Goal: Task Accomplishment & Management: Manage account settings

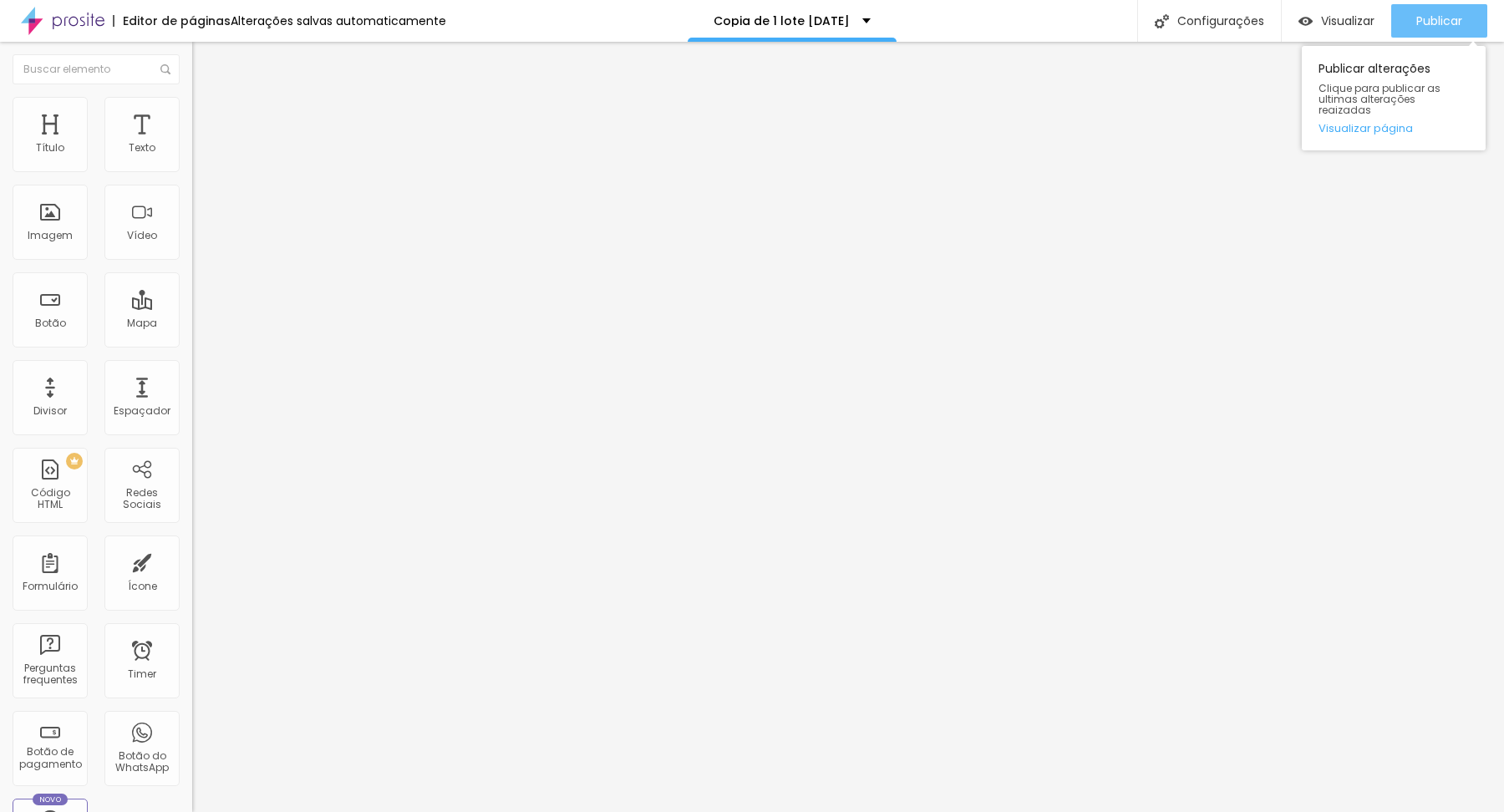
click at [1441, 24] on span "Publicar" at bounding box center [1439, 21] width 46 height 13
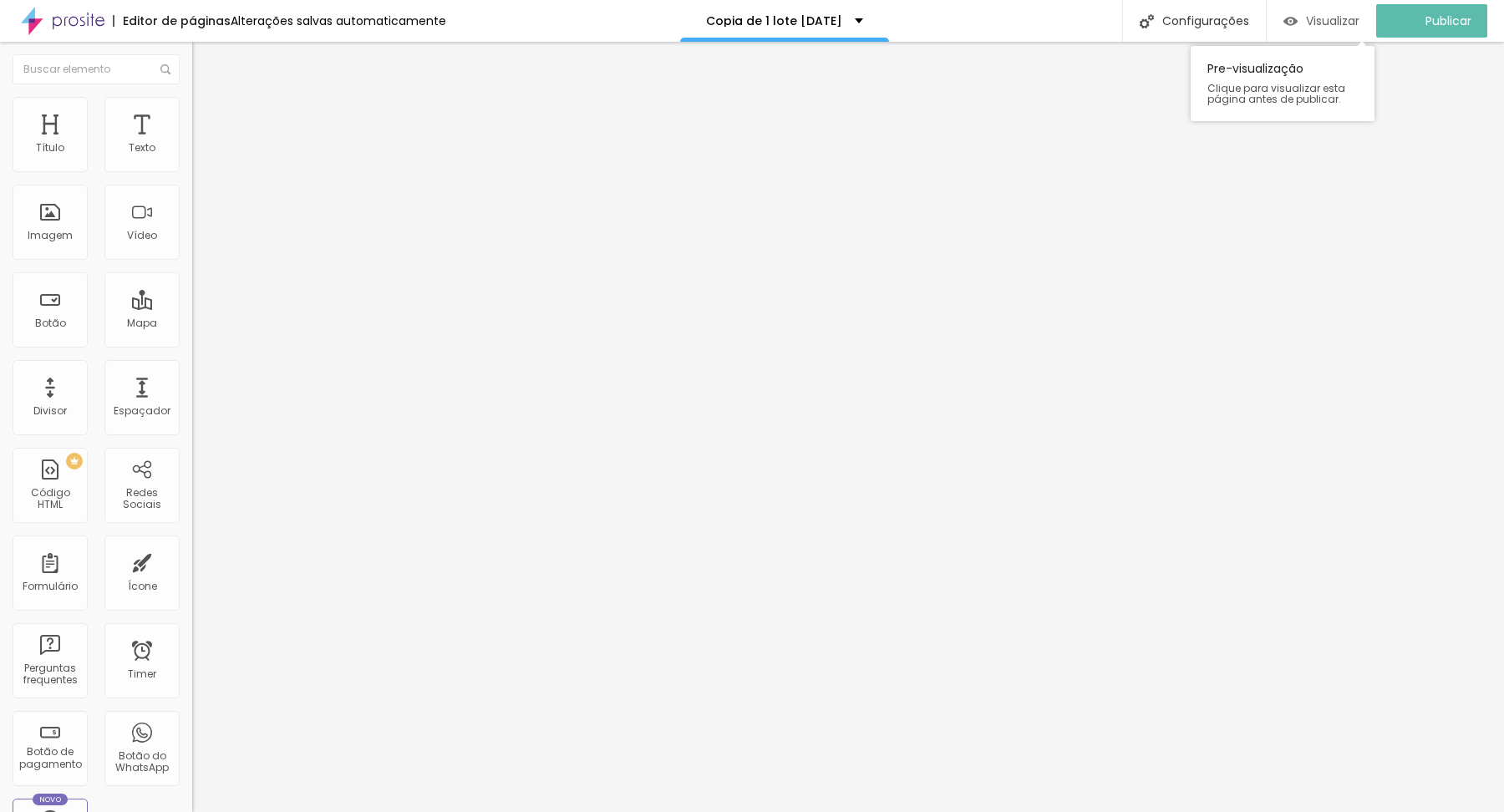
click at [1342, 14] on span "Visualizar" at bounding box center [1333, 21] width 54 height 13
type input "28"
type input "29"
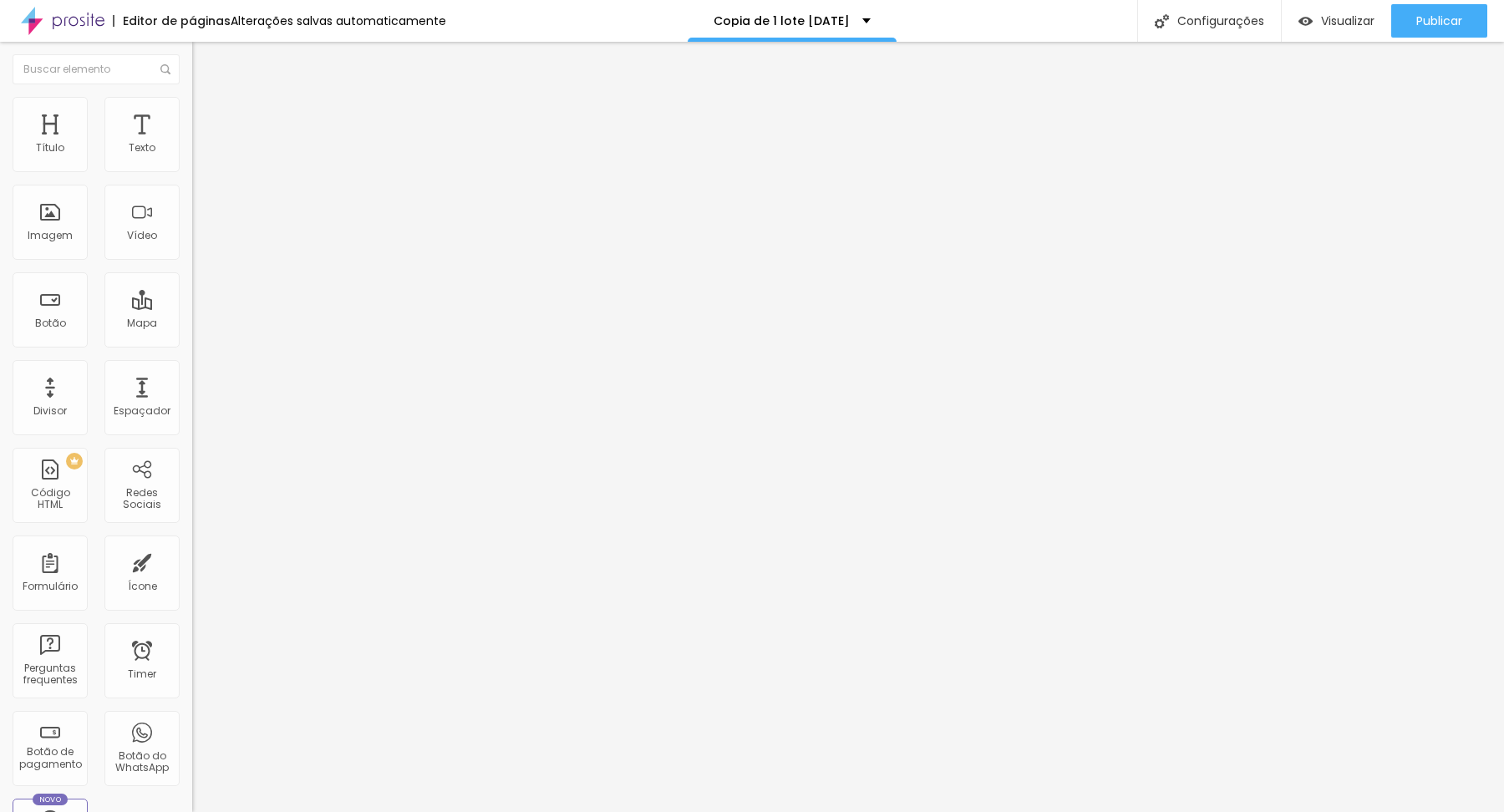
type input "30"
type input "31"
type input "30"
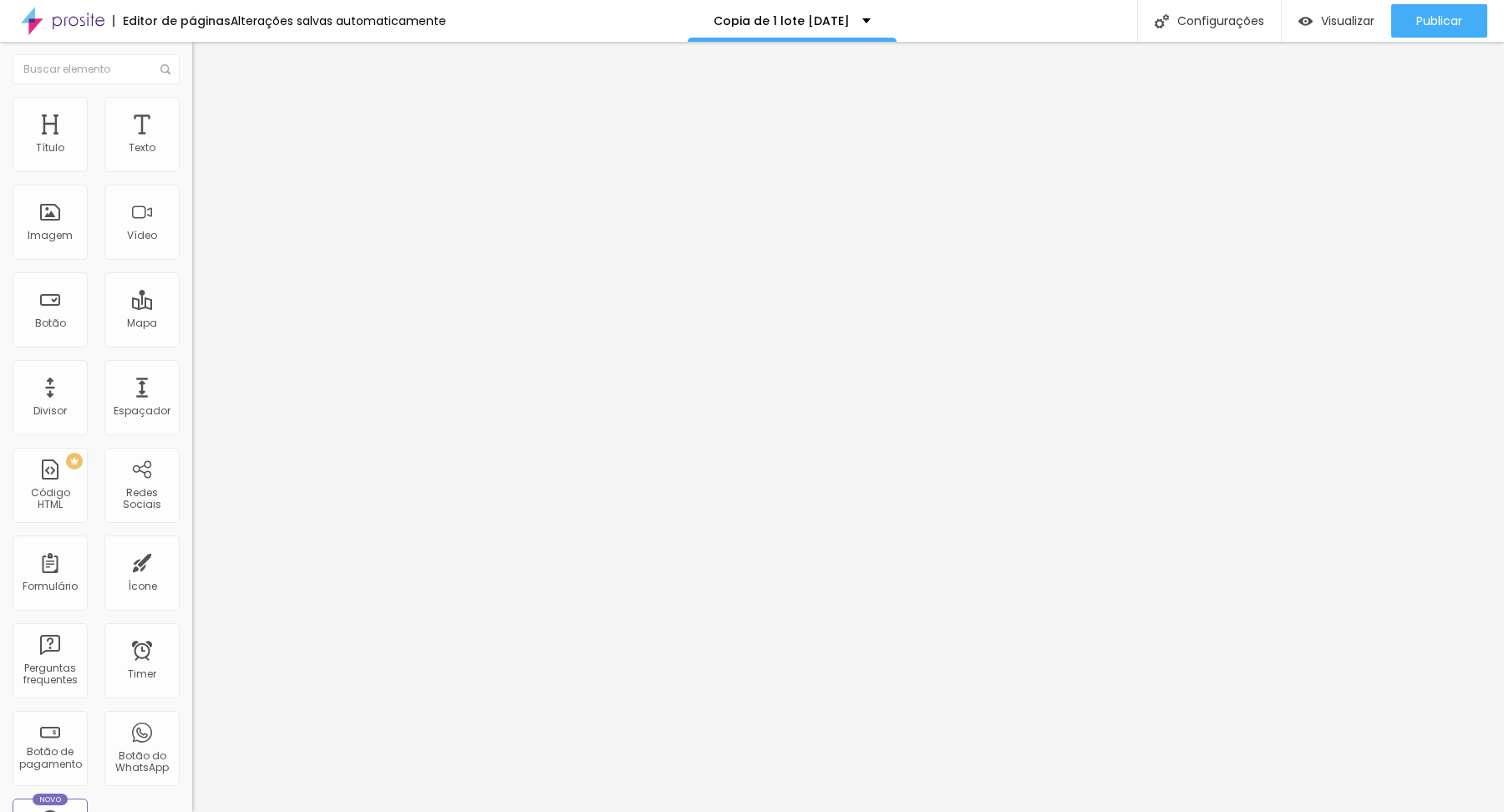
type input "30"
click at [192, 394] on input "range" at bounding box center [246, 401] width 108 height 13
click at [1456, 21] on span "Publicar" at bounding box center [1439, 21] width 46 height 13
click at [1358, 21] on span "Visualizar" at bounding box center [1333, 21] width 54 height 13
click at [1431, 28] on div "Publicar" at bounding box center [1439, 21] width 46 height 34
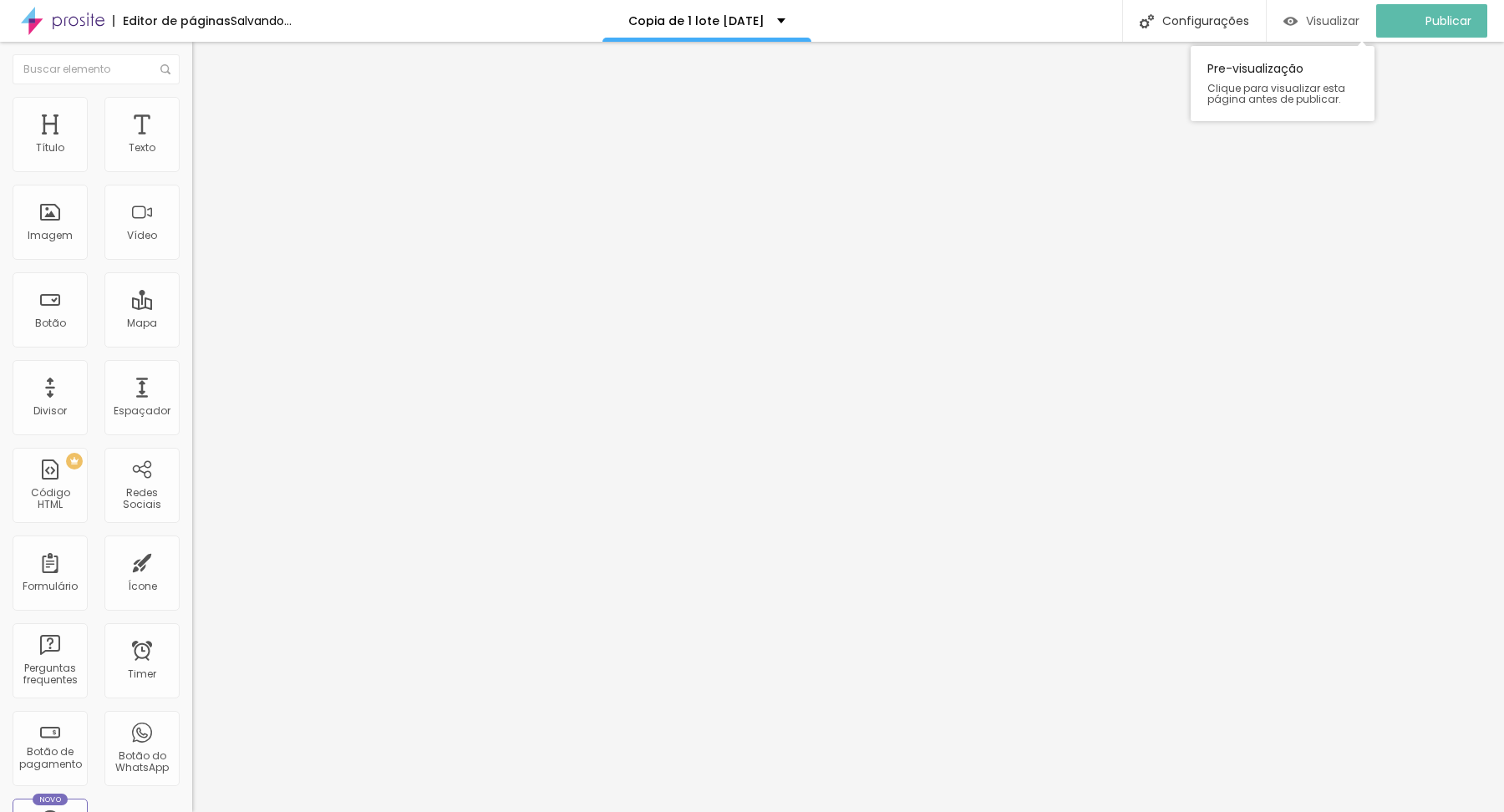
click at [1337, 27] on span "Visualizar" at bounding box center [1333, 21] width 54 height 13
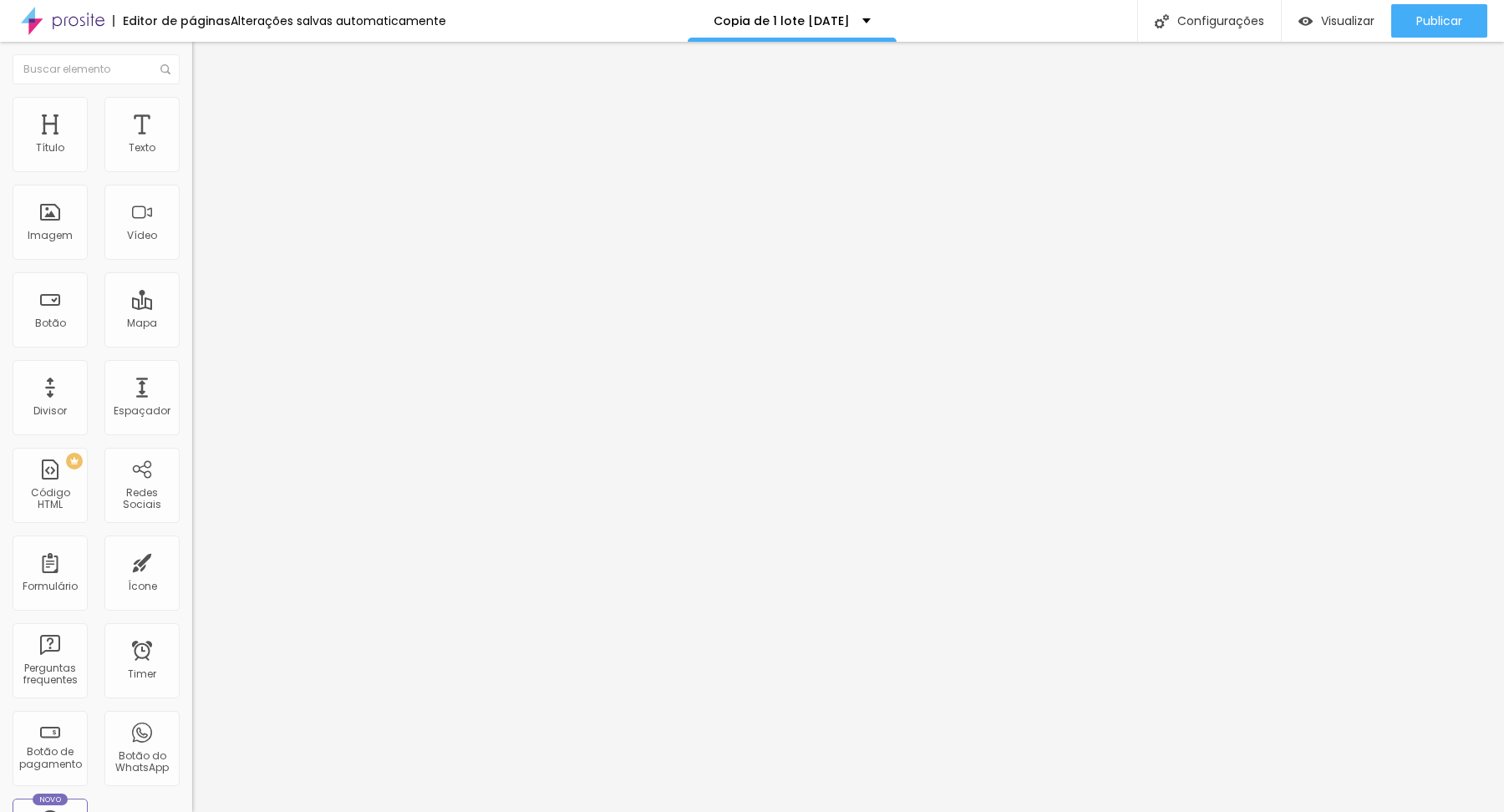
click at [192, 409] on input "30" at bounding box center [228, 418] width 72 height 18
type input "14"
type input "3"
type input "35"
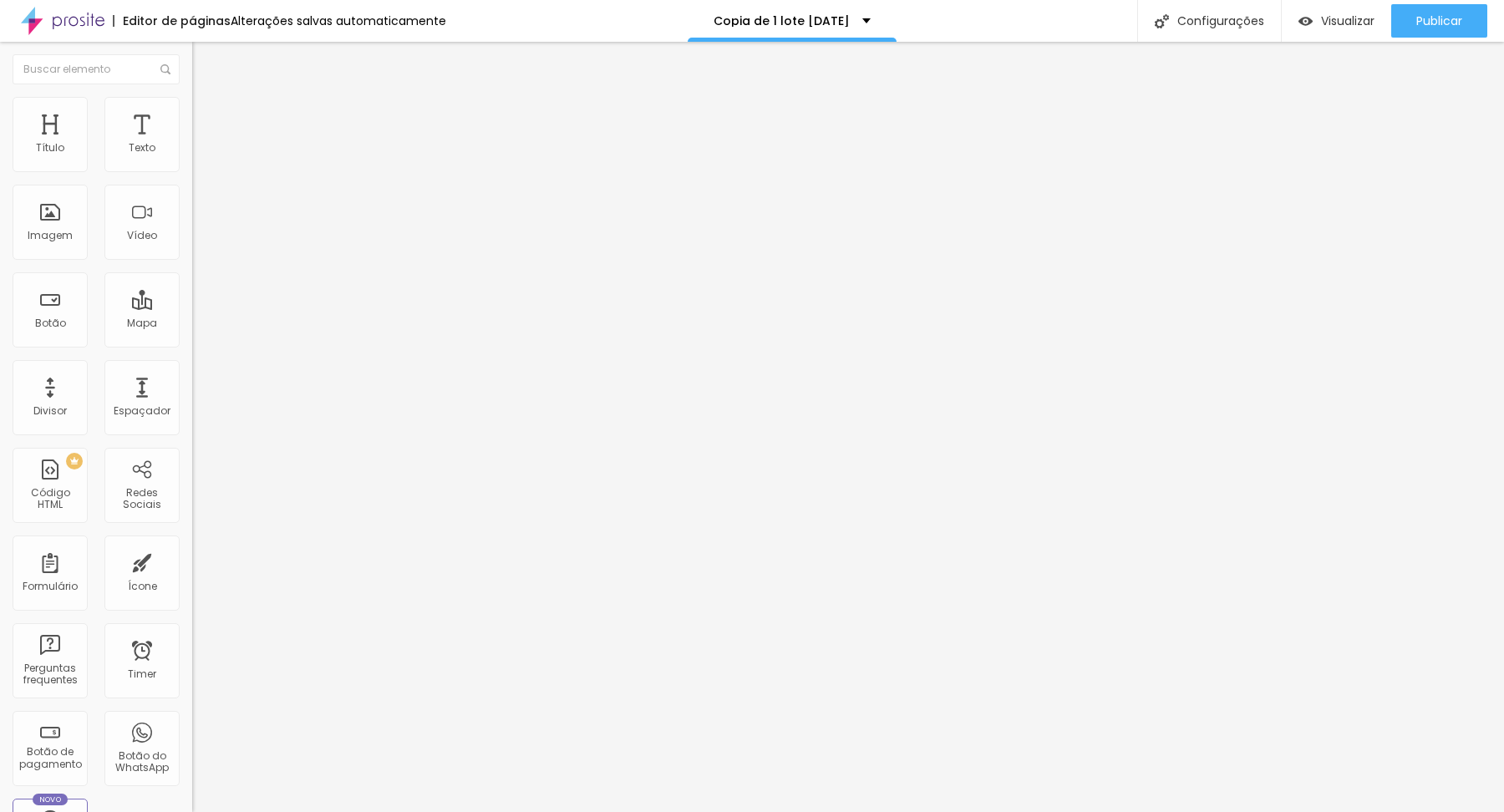
type input "35"
click at [192, 409] on input "30" at bounding box center [228, 418] width 72 height 18
type input "14"
type input "3"
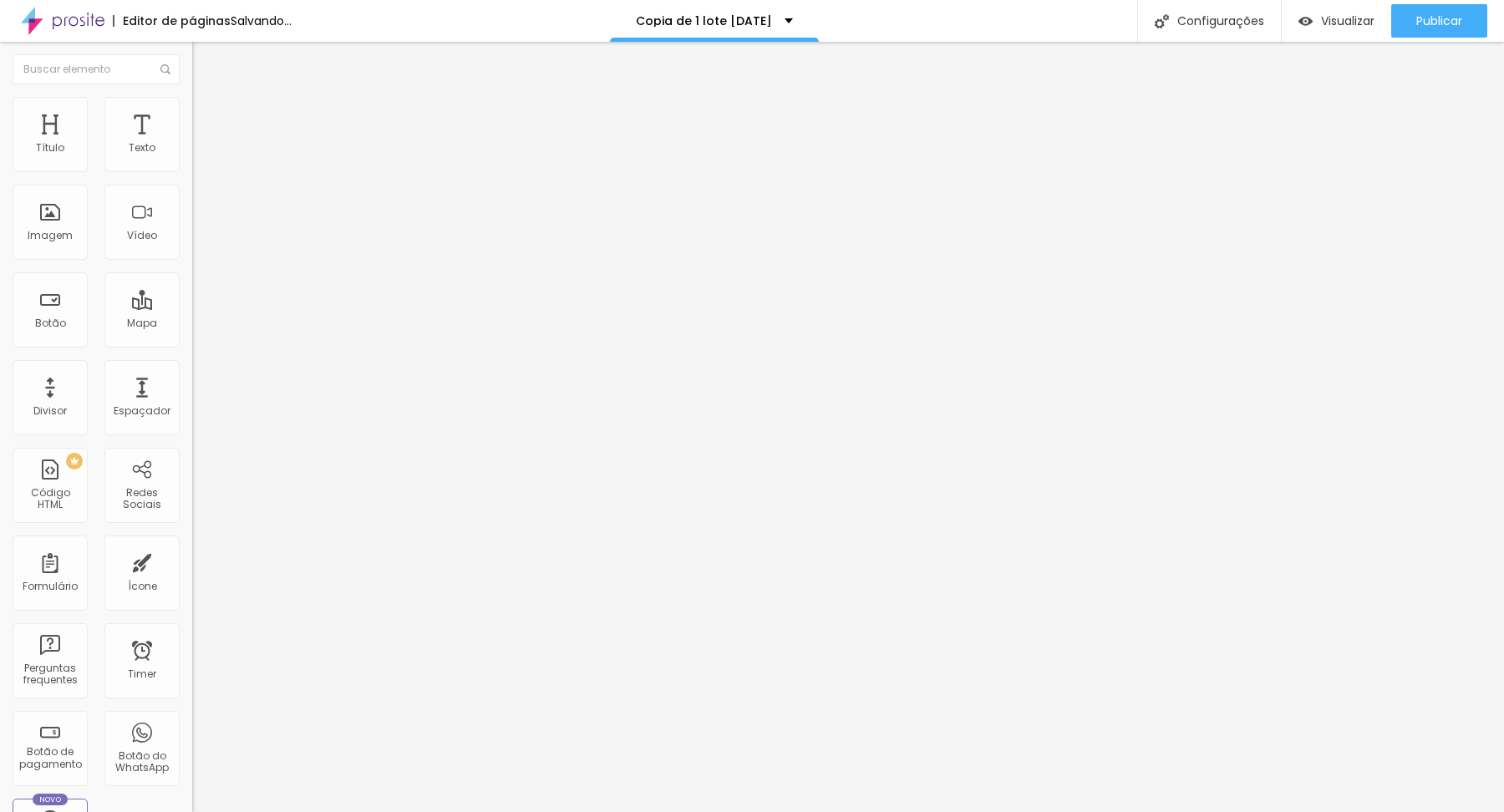
type input "35"
click at [192, 409] on input "30" at bounding box center [228, 418] width 72 height 18
type input "14"
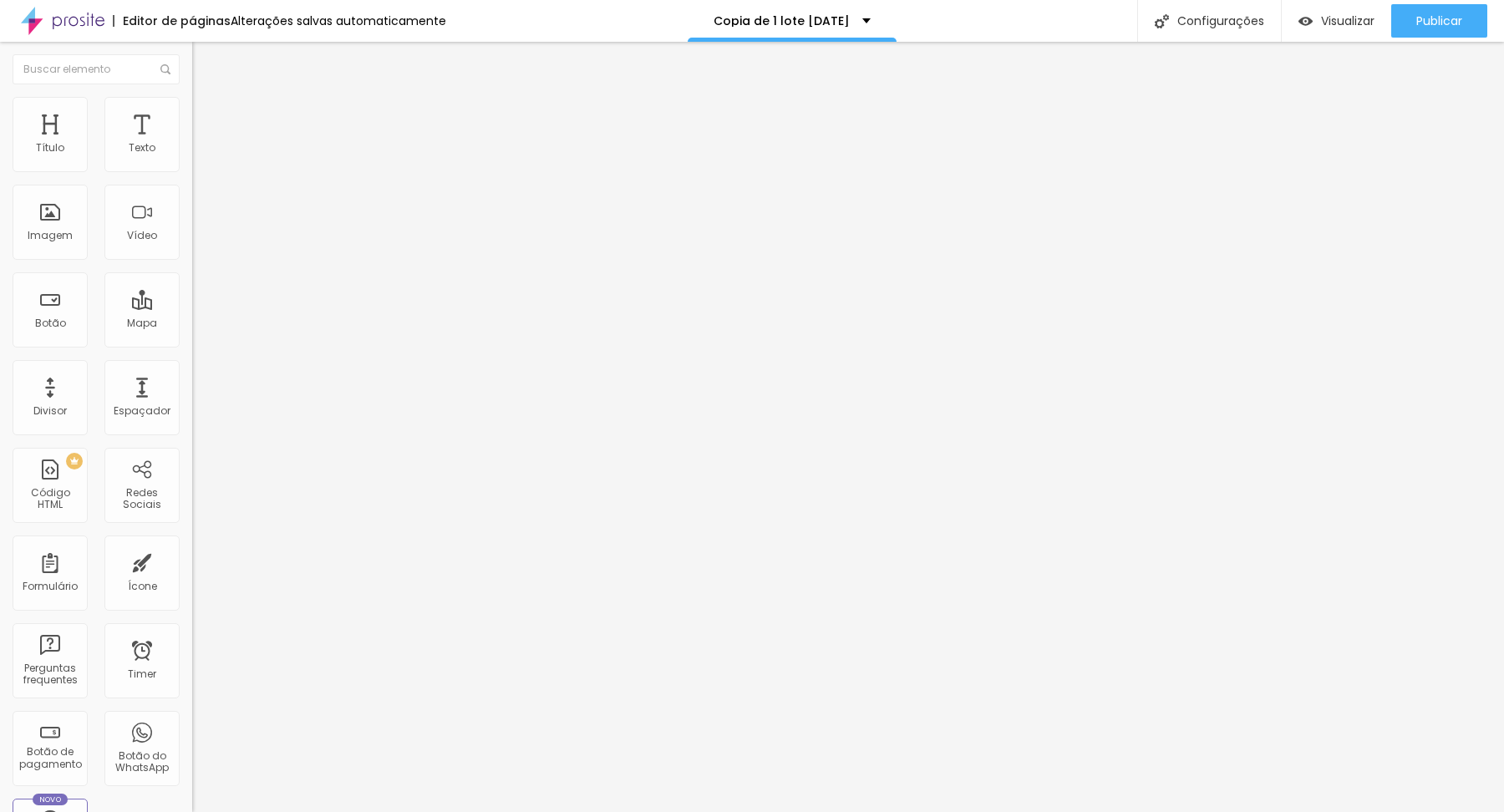
type input "3"
type input "35"
click at [1430, 22] on span "Publicar" at bounding box center [1439, 21] width 46 height 13
click at [1345, 21] on span "Visualizar" at bounding box center [1333, 21] width 54 height 13
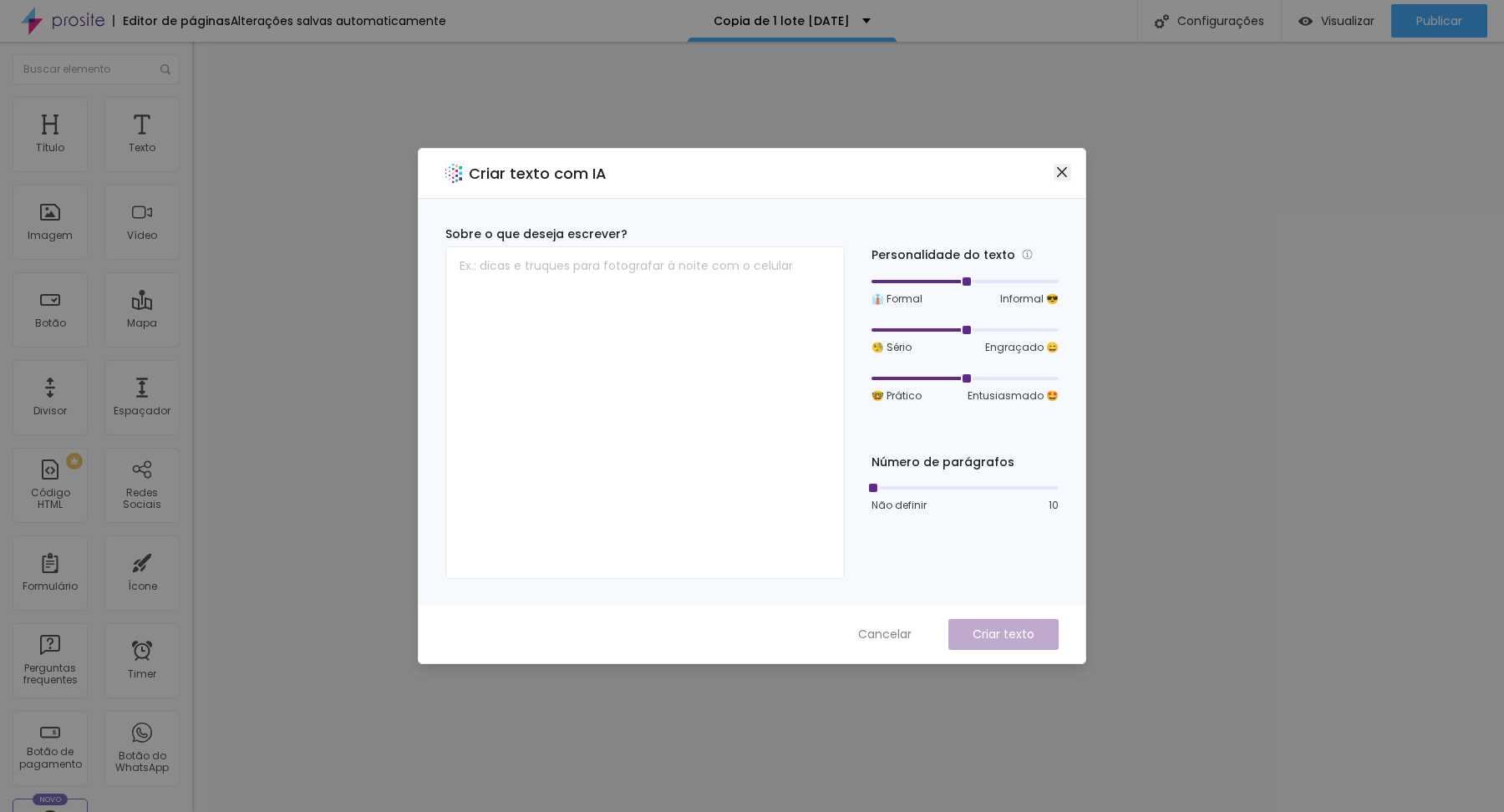
click at [1062, 174] on icon "close" at bounding box center [1062, 172] width 13 height 13
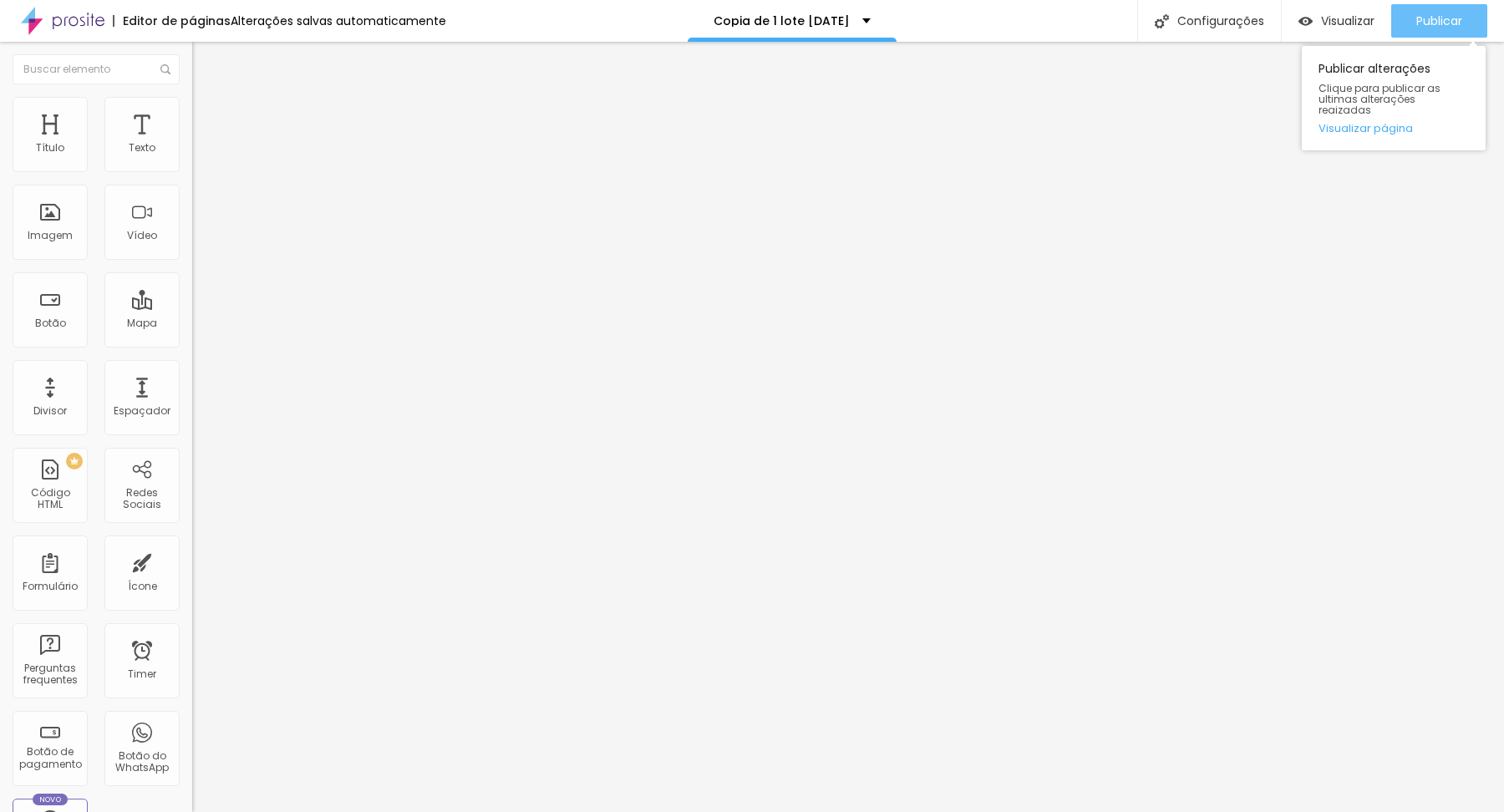
click at [1414, 24] on button "Publicar" at bounding box center [1439, 21] width 96 height 34
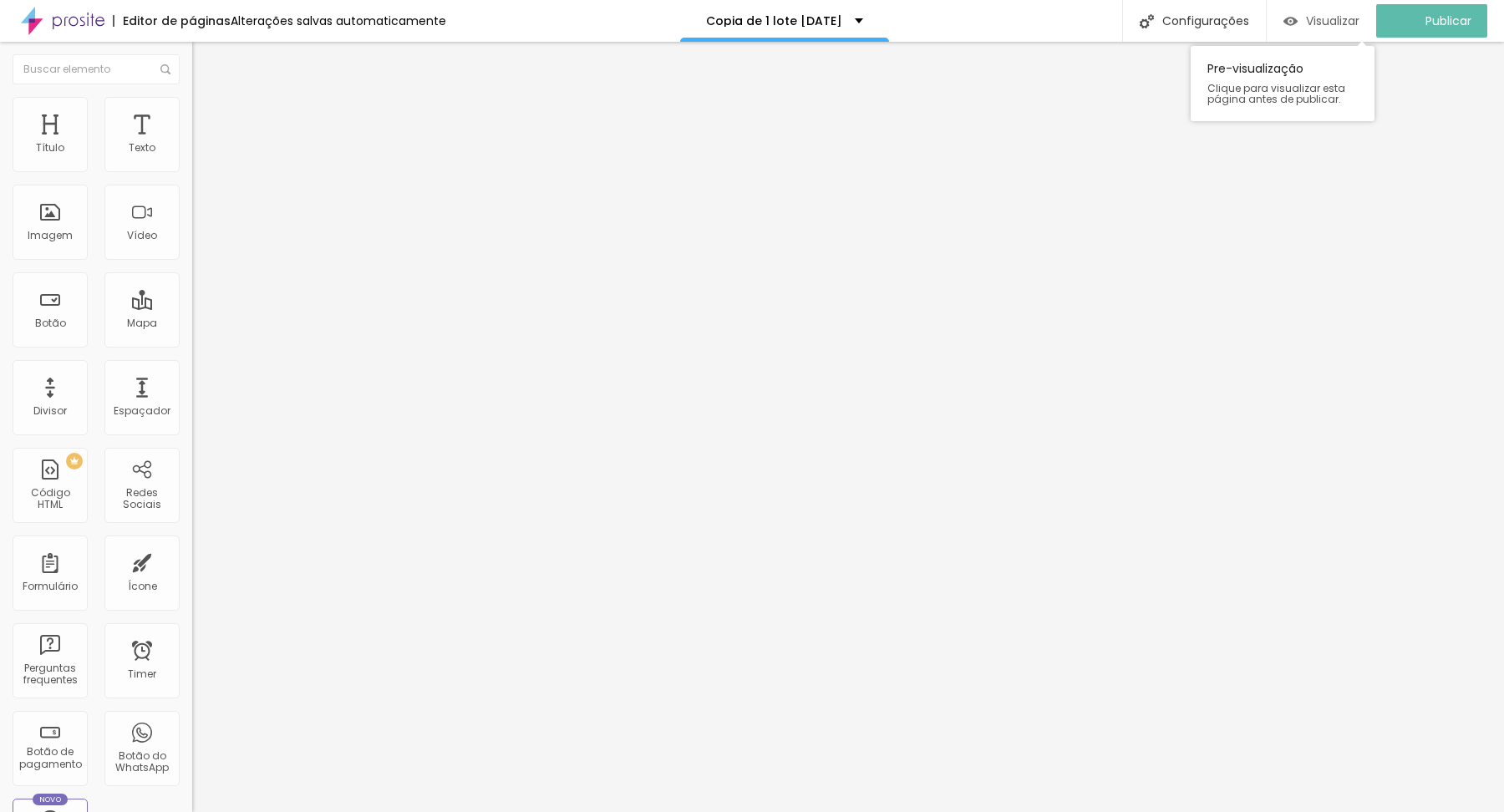
click at [1343, 19] on span "Visualizar" at bounding box center [1333, 21] width 54 height 13
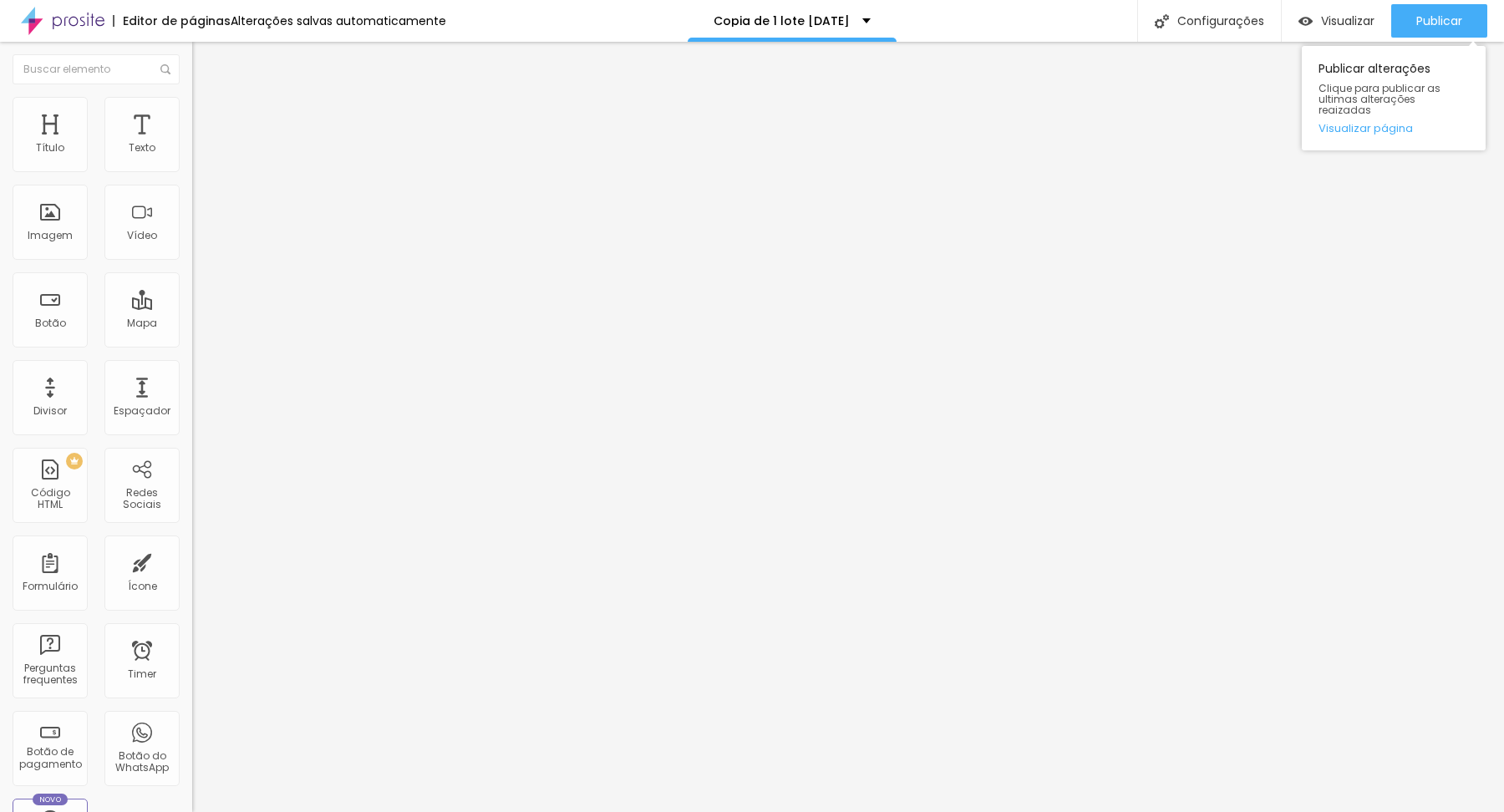
click at [1472, 40] on div "Publicar alterações Clique para publicar as ultimas alterações reaizadas Visual…" at bounding box center [1393, 94] width 184 height 113
click at [1460, 24] on span "Publicar" at bounding box center [1439, 21] width 46 height 13
click at [1462, 21] on button "Publicar" at bounding box center [1439, 21] width 96 height 34
click at [1346, 24] on span "Visualizar" at bounding box center [1348, 21] width 54 height 13
click at [61, 16] on img at bounding box center [62, 21] width 84 height 41
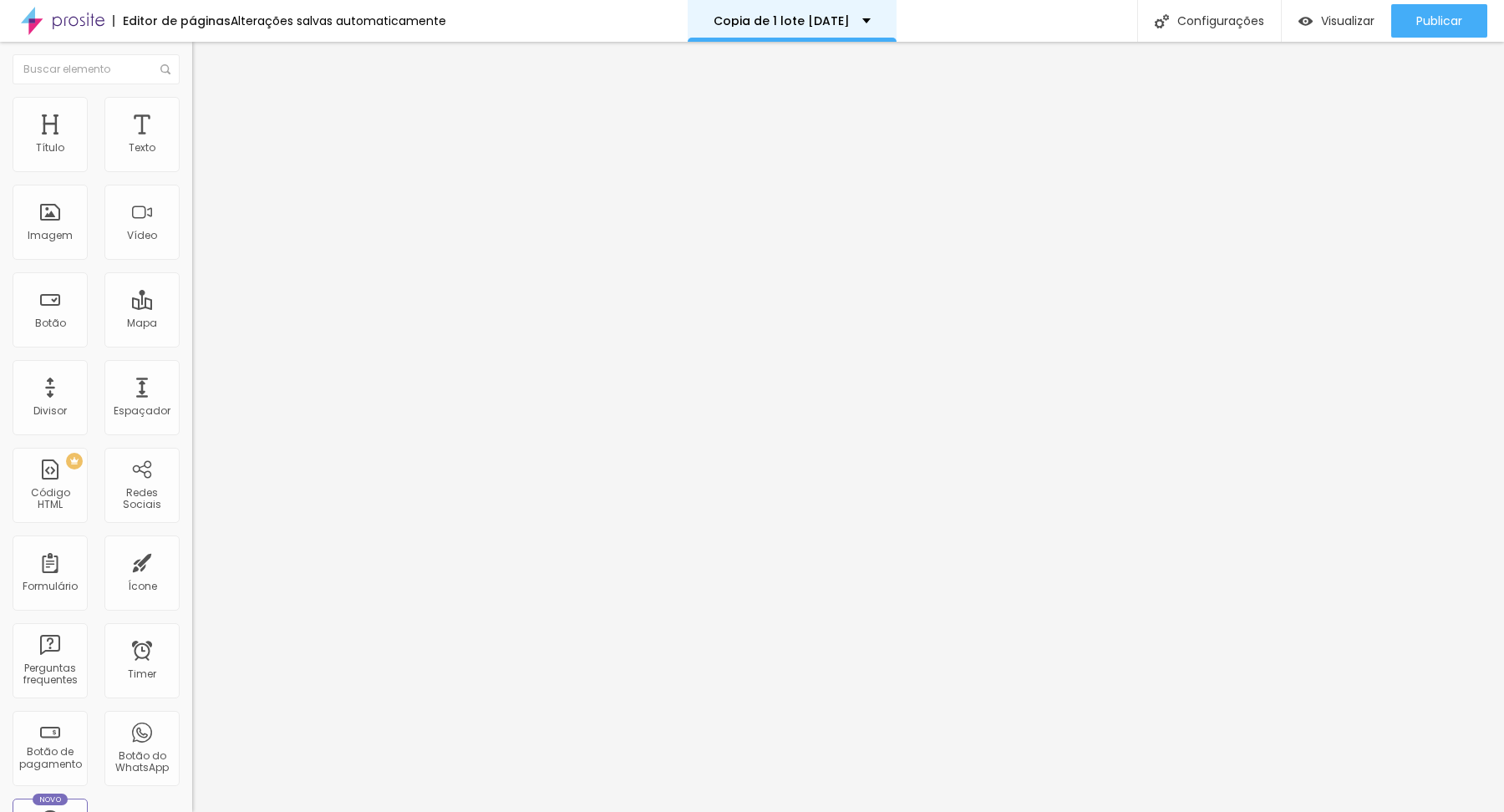
click at [782, 22] on p "Copia de 1 lote [DATE]" at bounding box center [781, 21] width 136 height 11
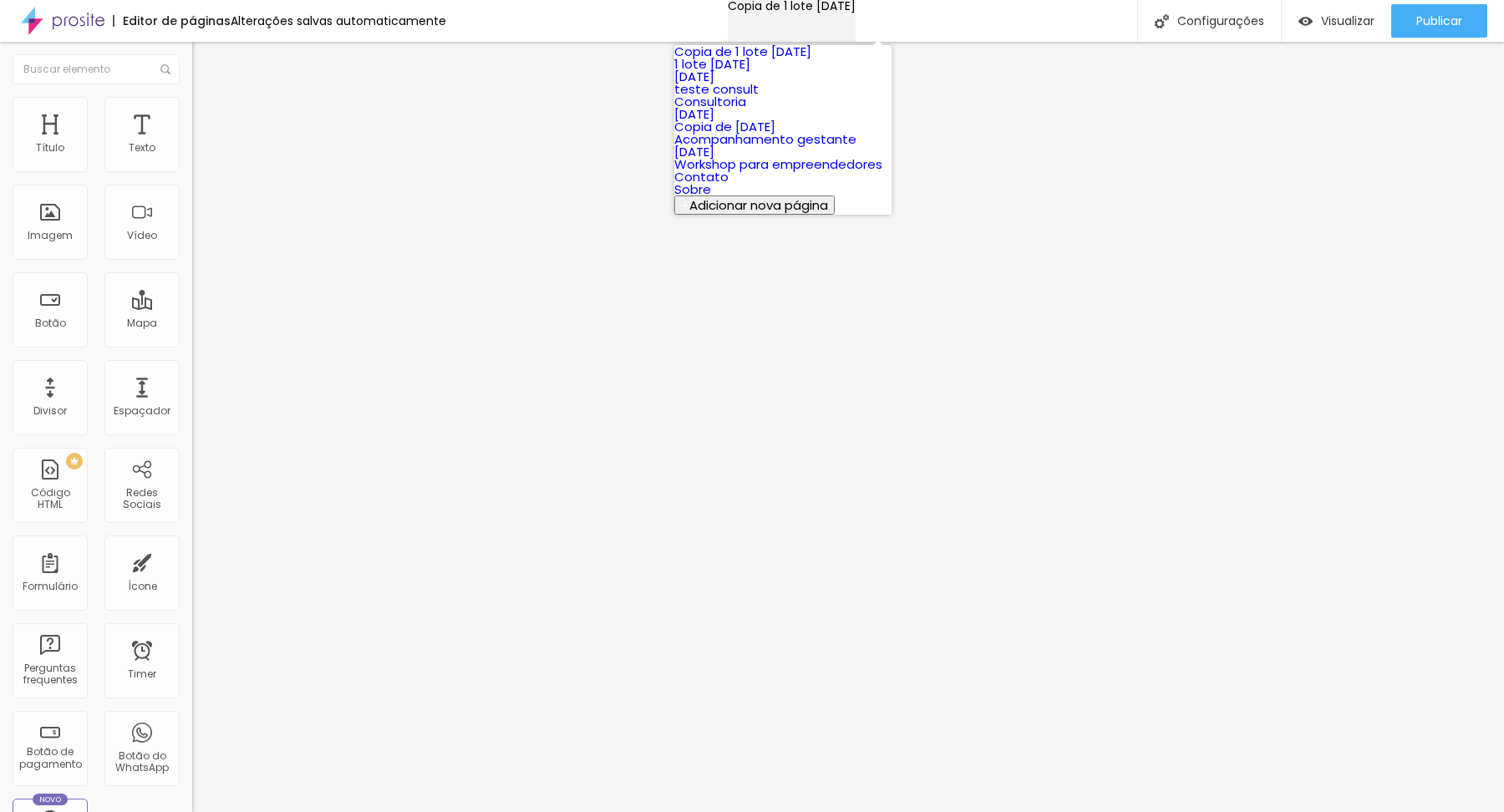
click at [782, 11] on p "Copia de 1 lote [DATE]" at bounding box center [792, 6] width 128 height 11
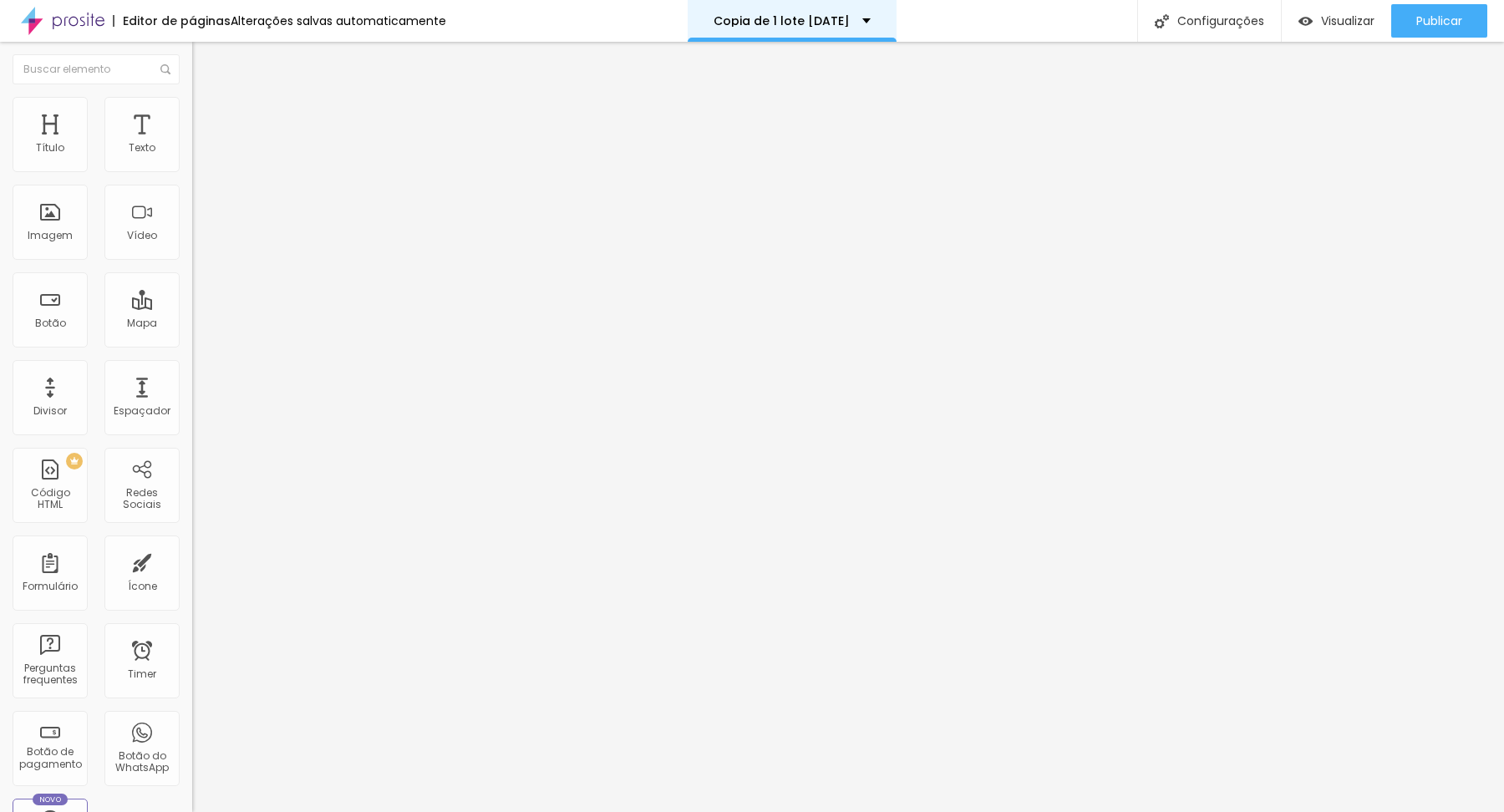
click at [782, 22] on p "Copia de 1 lote [DATE]" at bounding box center [781, 21] width 136 height 11
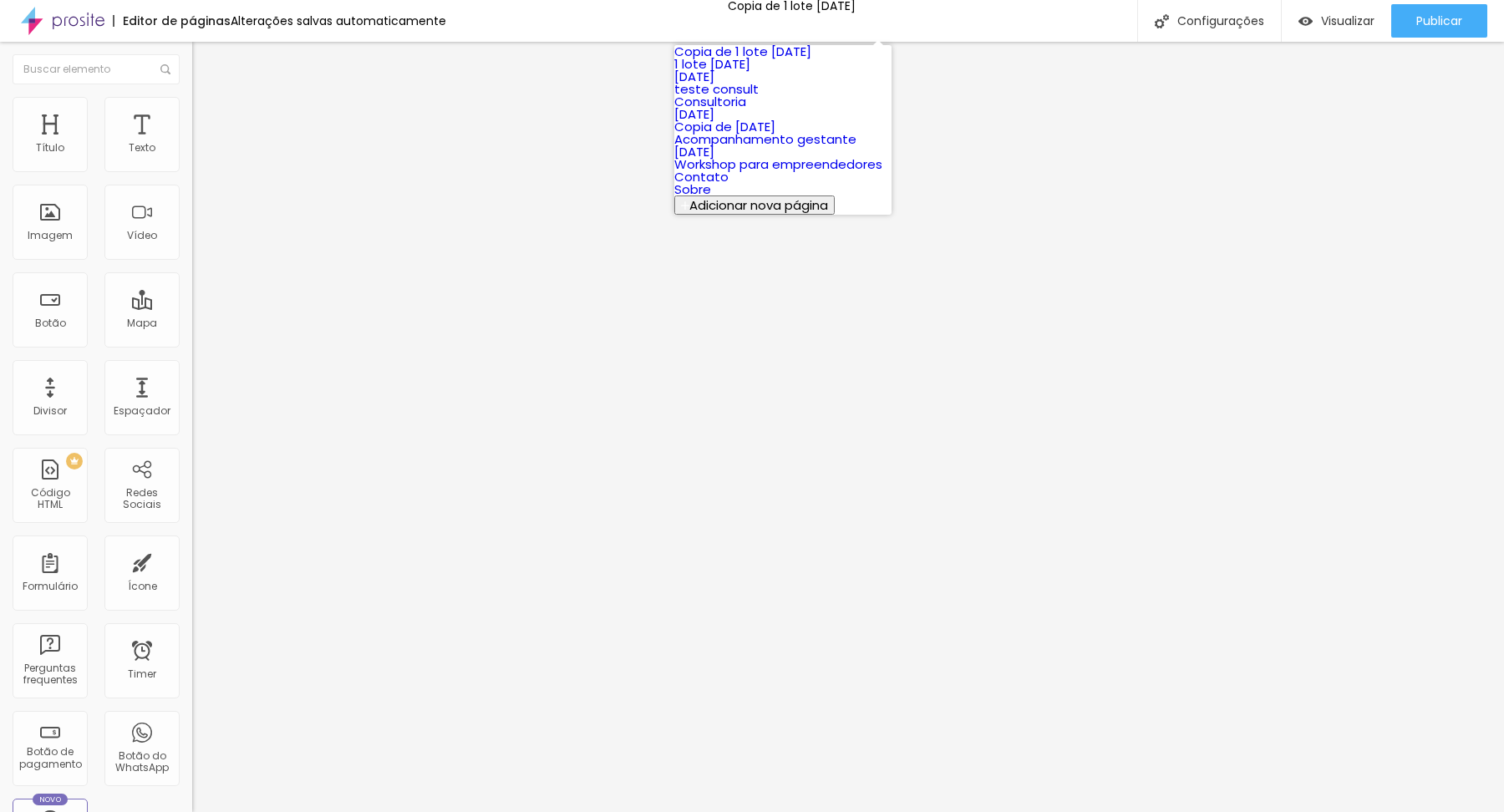
click at [769, 11] on p "Copia de 1 lote [DATE]" at bounding box center [792, 6] width 128 height 11
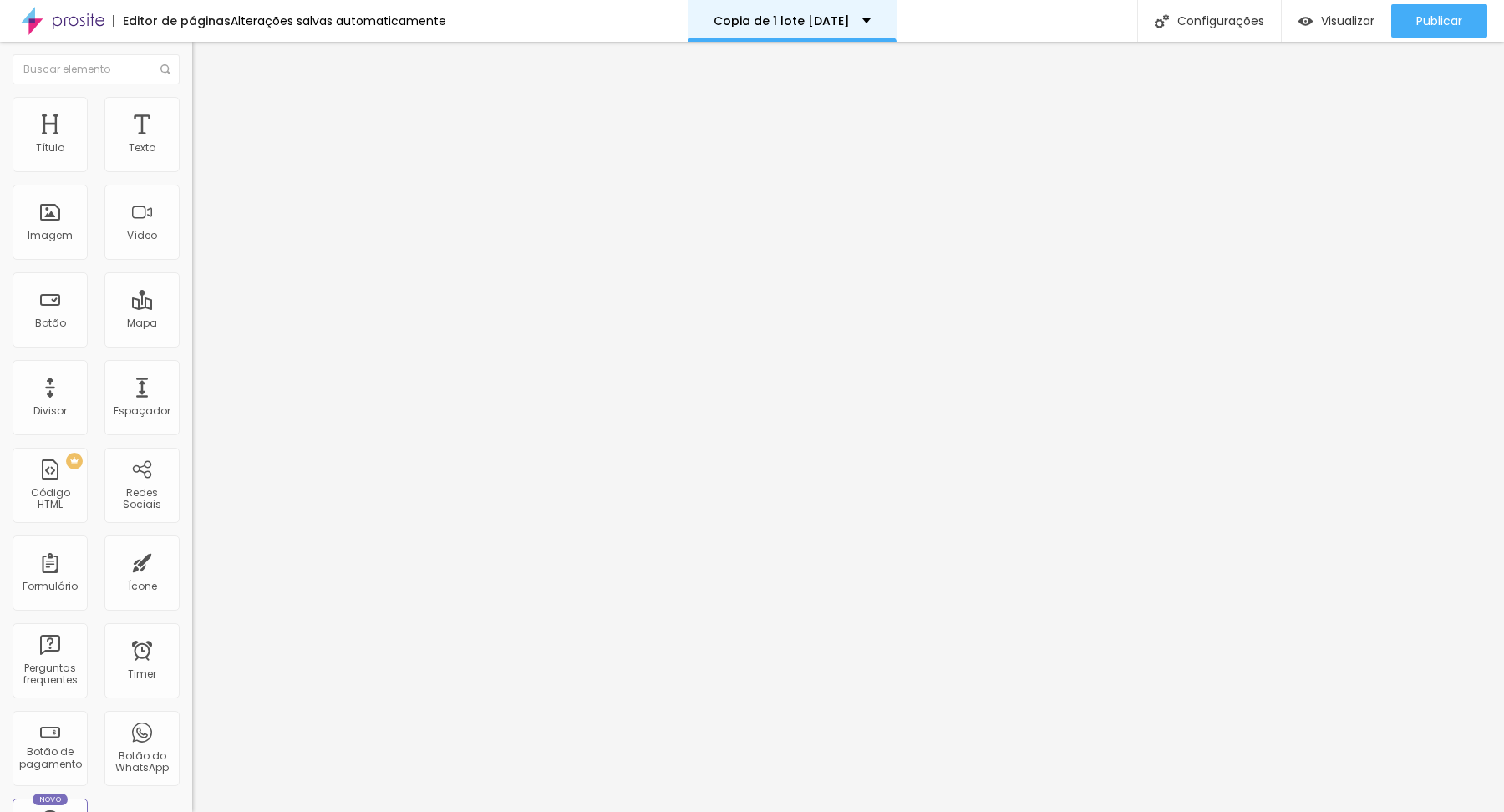
click at [784, 19] on p "Copia de 1 lote [DATE]" at bounding box center [781, 21] width 136 height 11
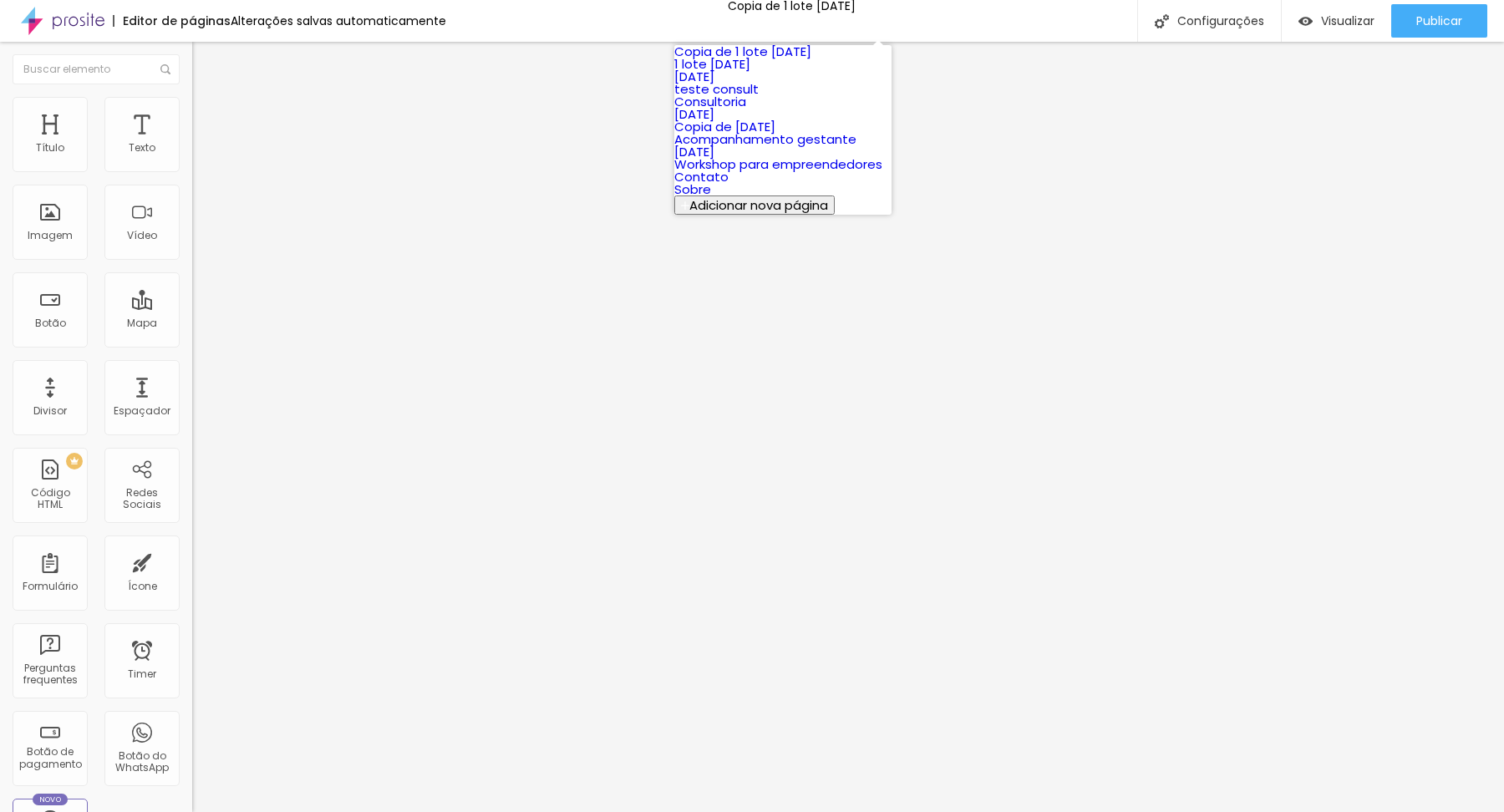
click at [789, 60] on link "Copia de 1 lote [DATE]" at bounding box center [744, 51] width 137 height 18
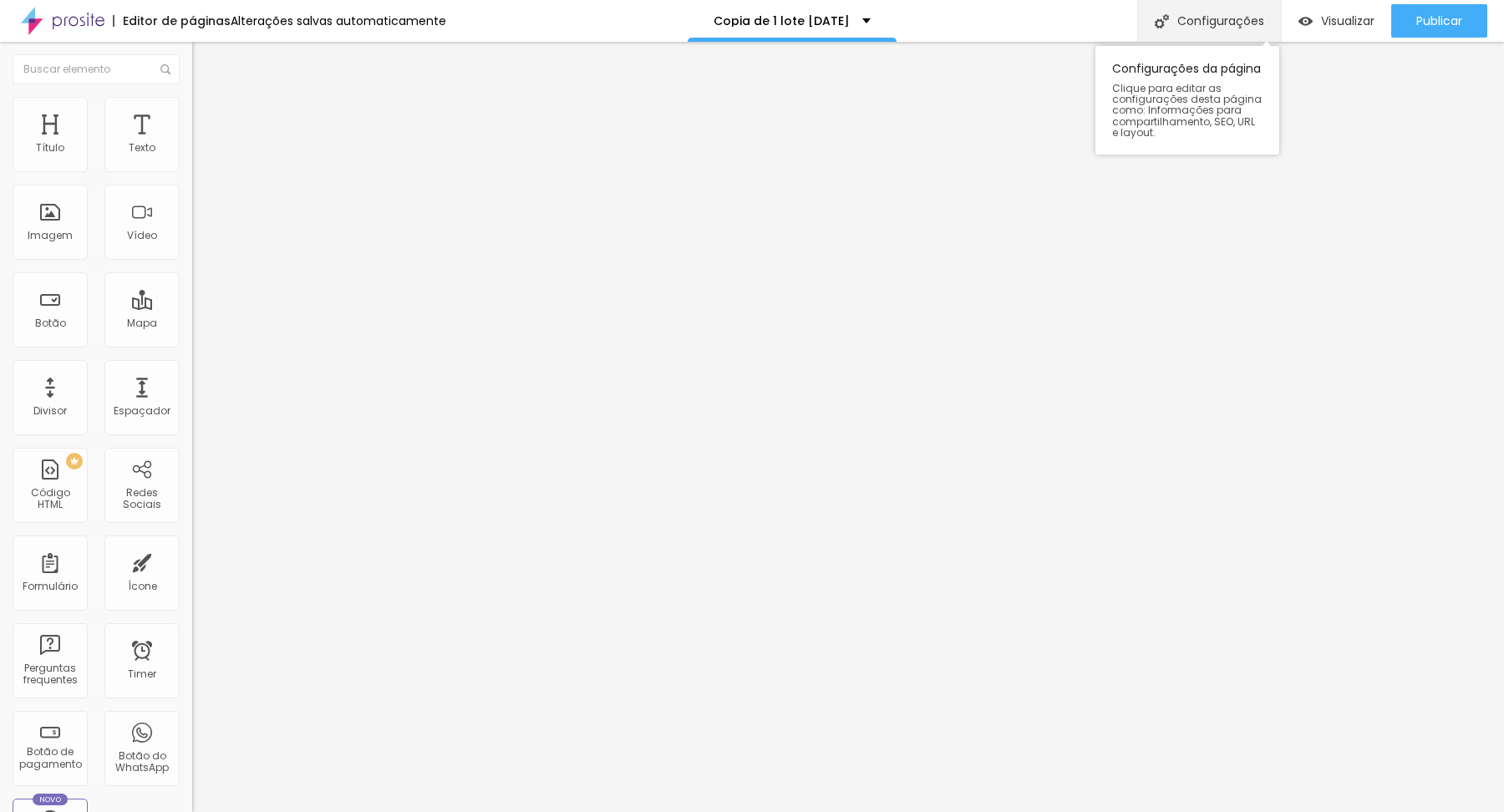
click at [1250, 31] on div "Configurações" at bounding box center [1208, 21] width 144 height 41
type input "[PERSON_NAME][DATE]"
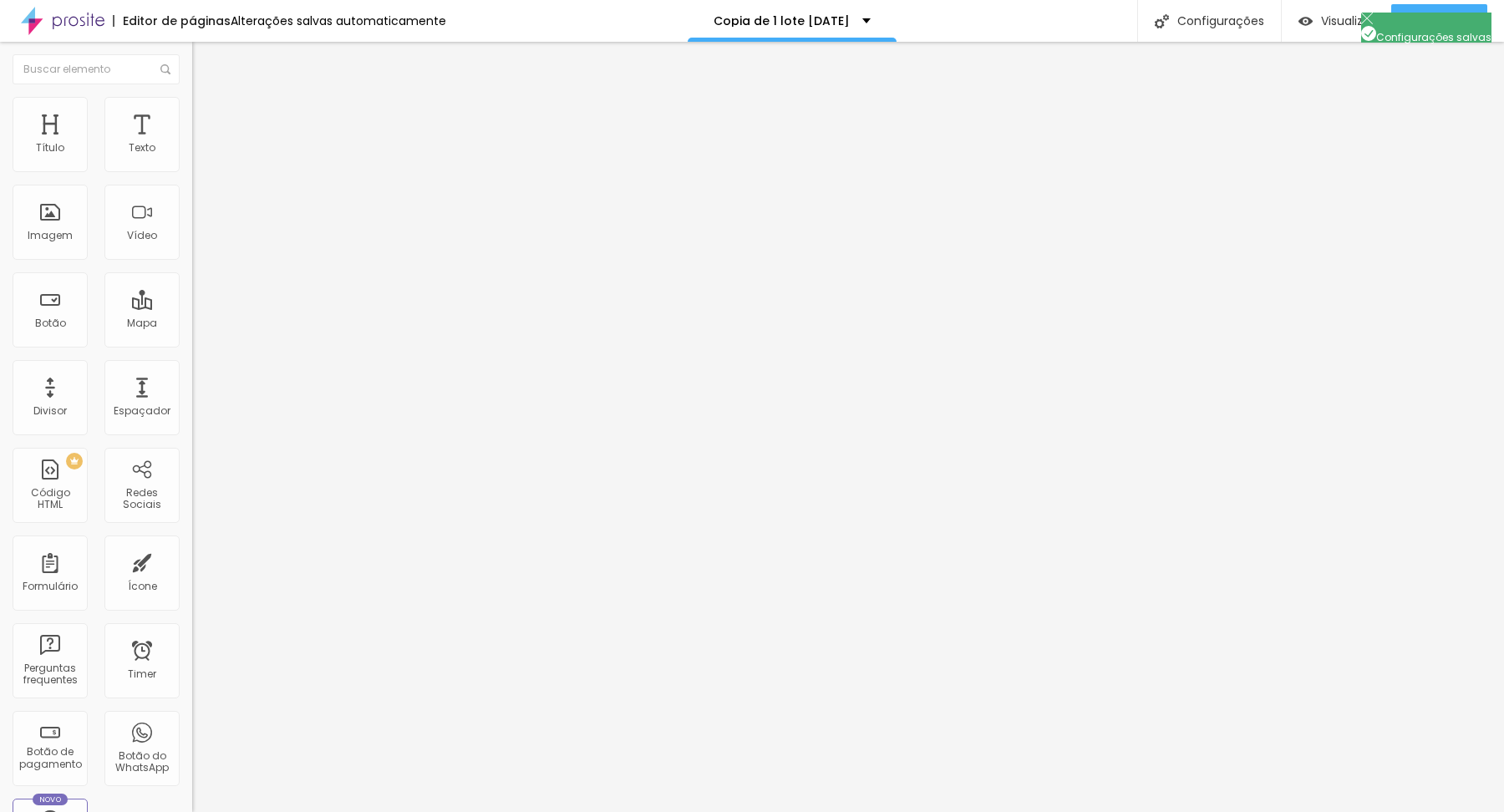
drag, startPoint x: 773, startPoint y: 295, endPoint x: 605, endPoint y: 298, distance: 168.0
type input "/natal2025"
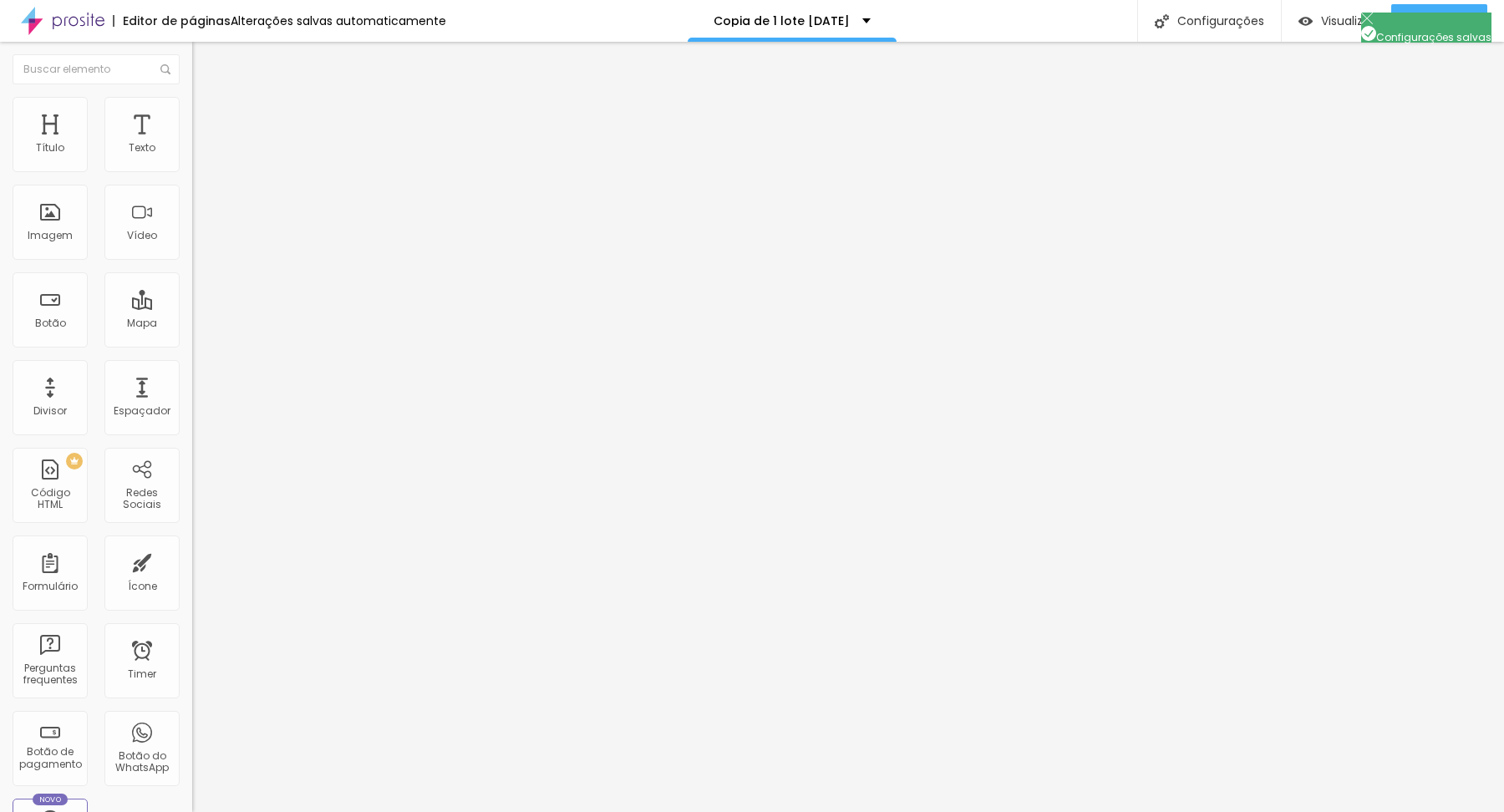
click at [1307, 28] on div "Visualizar" at bounding box center [1336, 21] width 76 height 34
